Goal: Task Accomplishment & Management: Complete application form

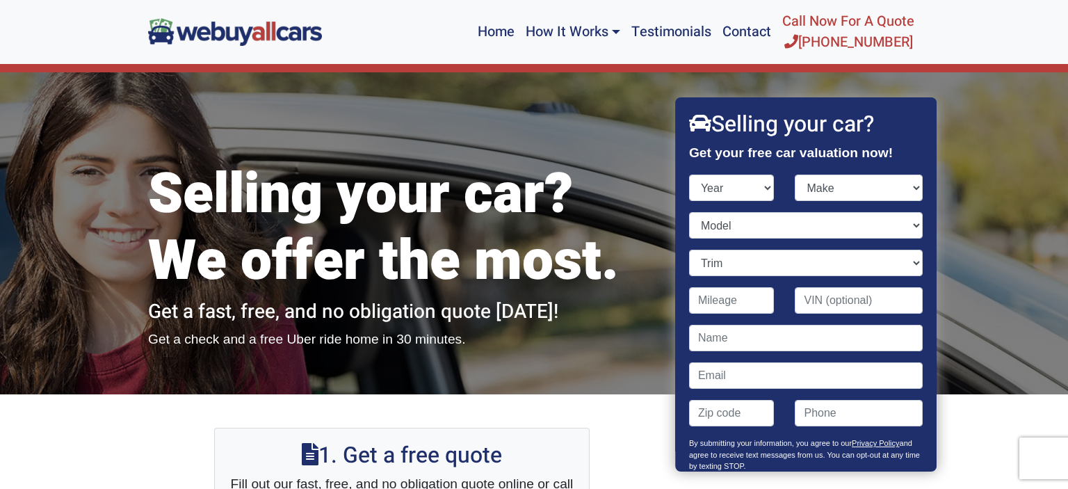
select select "2007"
click option "2007" at bounding box center [0, 0] width 0 height 0
click at [795, 174] on select "Make Acura Aston [PERSON_NAME] Audi Bentley BMW Bugatti Buick Cadillac Chevrole…" at bounding box center [859, 187] width 128 height 26
select select "Ford"
click option "Ford" at bounding box center [0, 0] width 0 height 0
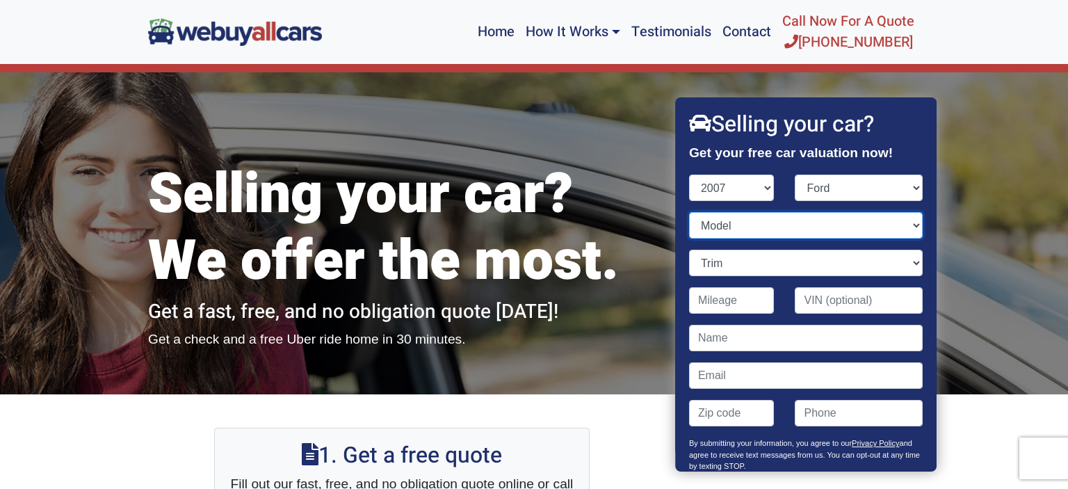
click at [689, 212] on select "Model" at bounding box center [806, 225] width 234 height 26
select select "Focus"
click option "Focus" at bounding box center [0, 0] width 0 height 0
click at [689, 250] on select "Trim ZX3 S 2dr Hatchback (2.0L 4cyl) ZX3 SE 2dr Hatchback (2.0L 4cyl) ZX3 SES 2…" at bounding box center [806, 263] width 234 height 26
select select "ZX4 SES 4dr Sedan (2.0L 4cyl)"
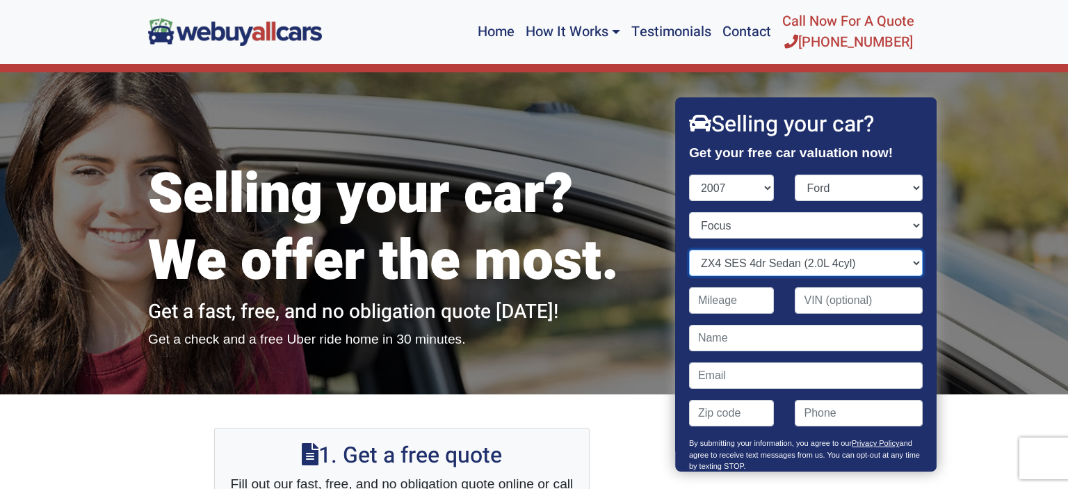
click option "ZX4 SES 4dr Sedan (2.0L 4cyl)" at bounding box center [0, 0] width 0 height 0
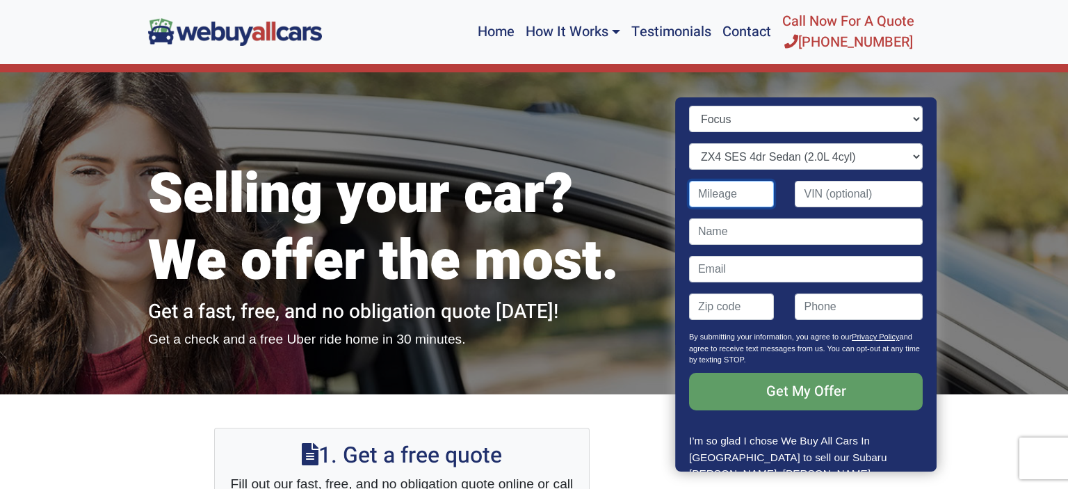
click at [724, 193] on input "Contact form" at bounding box center [732, 194] width 86 height 26
type input "210,000"
click at [758, 229] on input "Contact form" at bounding box center [806, 231] width 234 height 26
type input "[PERSON_NAME]"
type input "[EMAIL_ADDRESS][DOMAIN_NAME]"
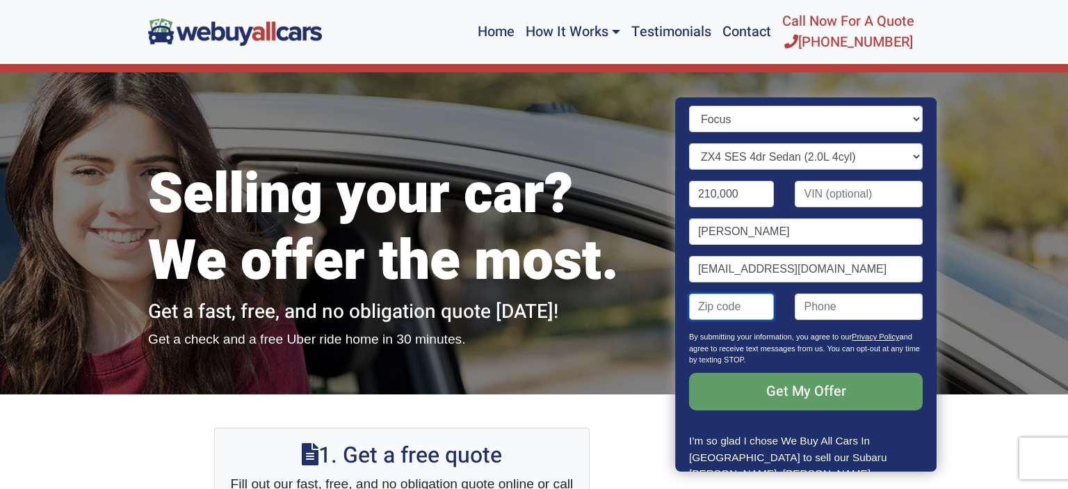
type input "08012"
type input "8562611973"
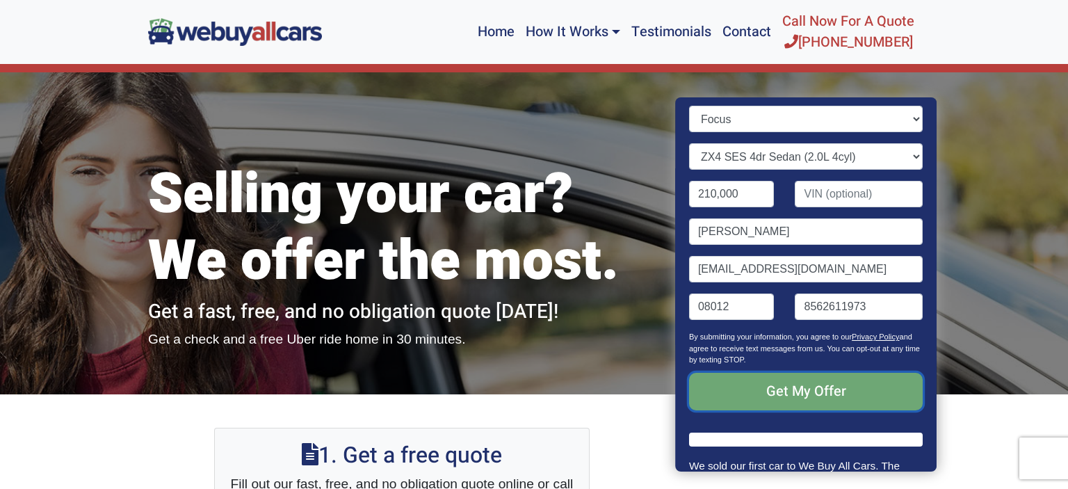
click at [736, 391] on input "Get My Offer" at bounding box center [806, 392] width 234 height 38
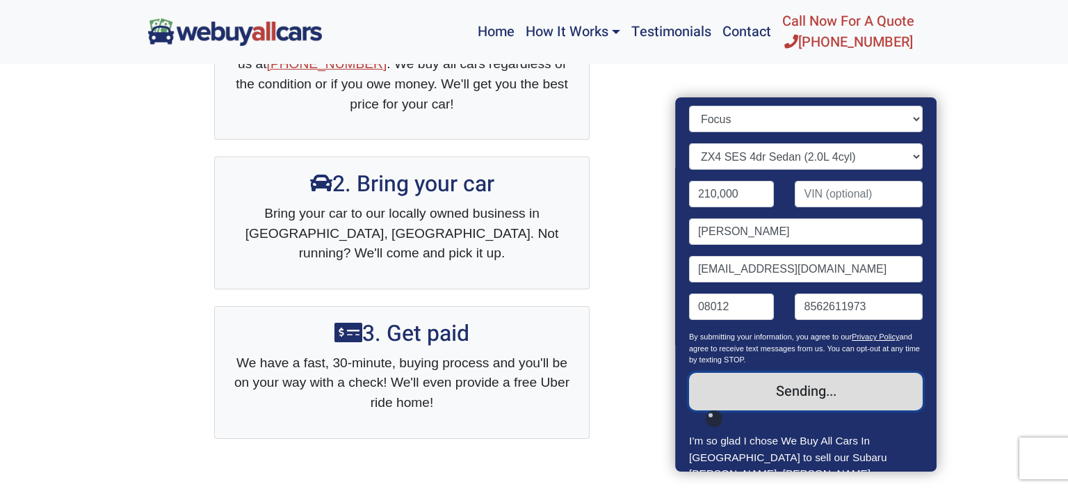
scroll to position [514, 0]
